Goal: Browse casually

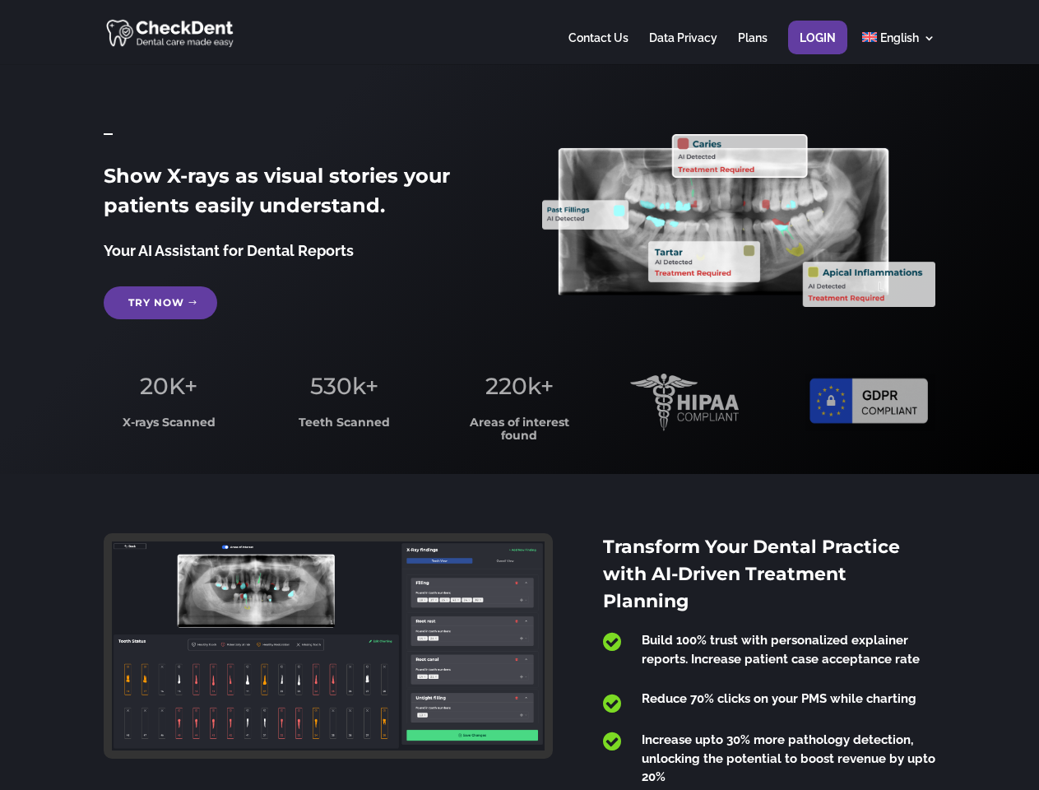
click at [519, 395] on span "220k+" at bounding box center [519, 386] width 68 height 28
click at [519, 32] on div at bounding box center [519, 32] width 831 height 64
click at [519, 395] on span "220k+" at bounding box center [519, 386] width 68 height 28
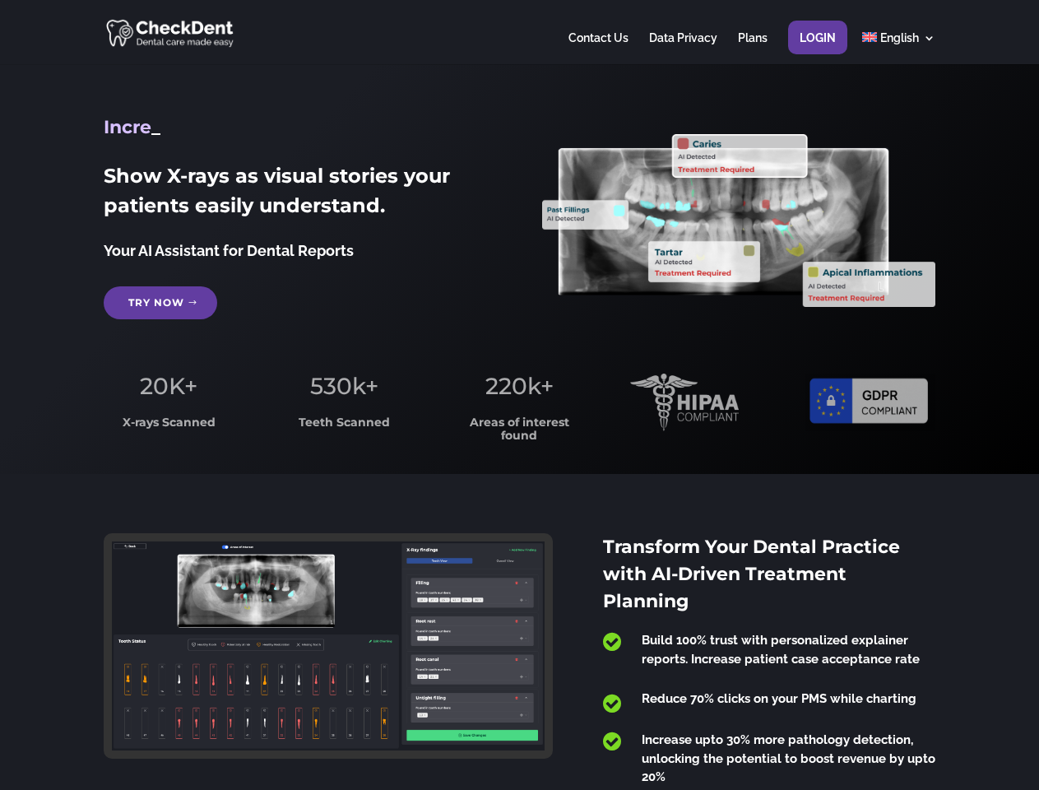
click at [519, 32] on div at bounding box center [519, 32] width 831 height 64
